Goal: Download file/media

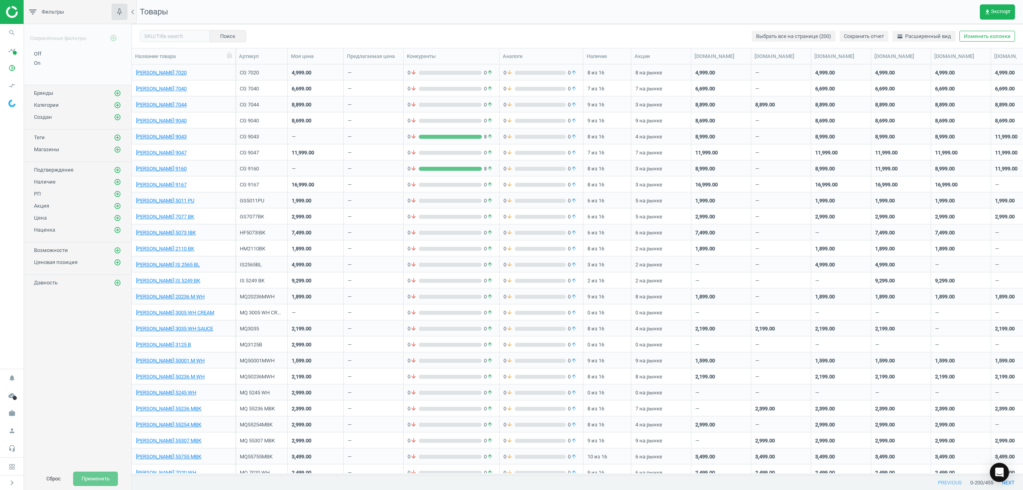
scroll to position [8, 8]
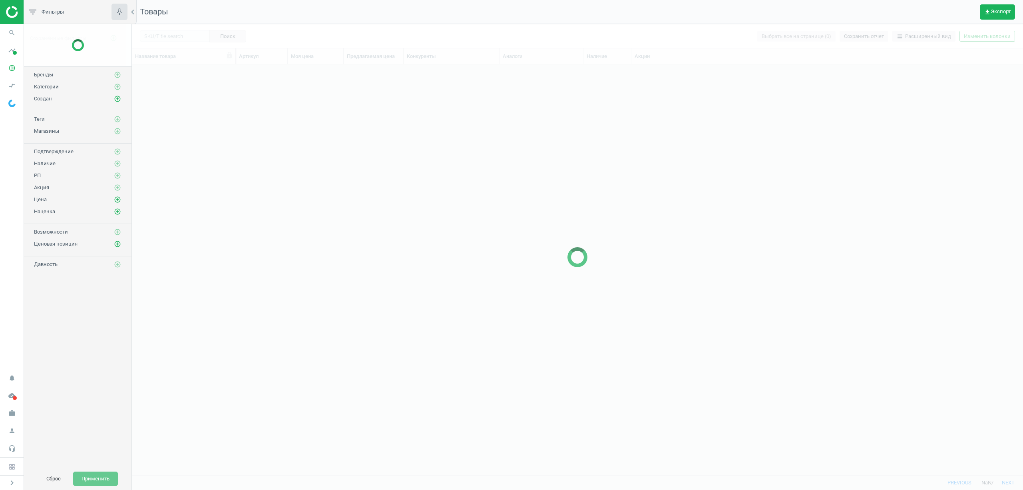
scroll to position [8, 8]
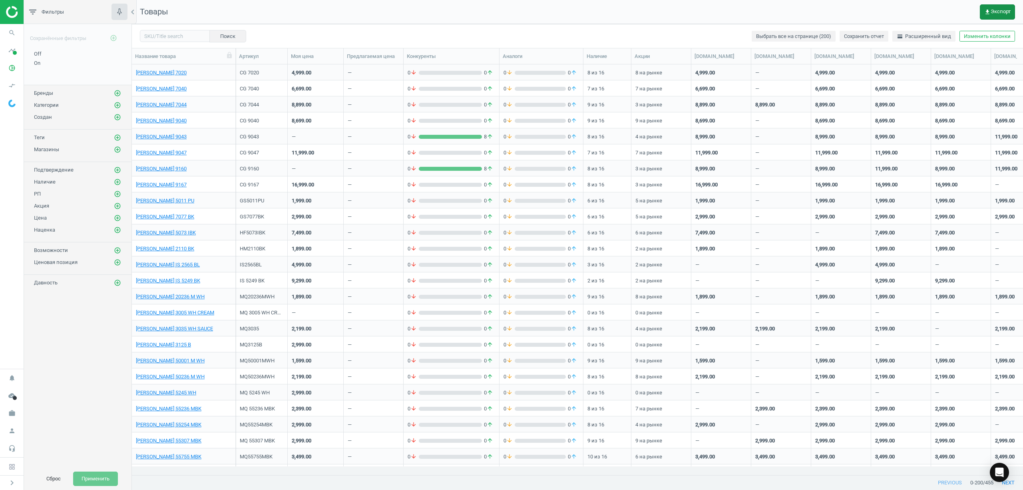
click at [990, 12] on icon "get_app" at bounding box center [988, 12] width 6 height 6
click at [929, 63] on button "insert_drive_file Отчет (Excel)" at bounding box center [945, 61] width 139 height 15
